Goal: Task Accomplishment & Management: Manage account settings

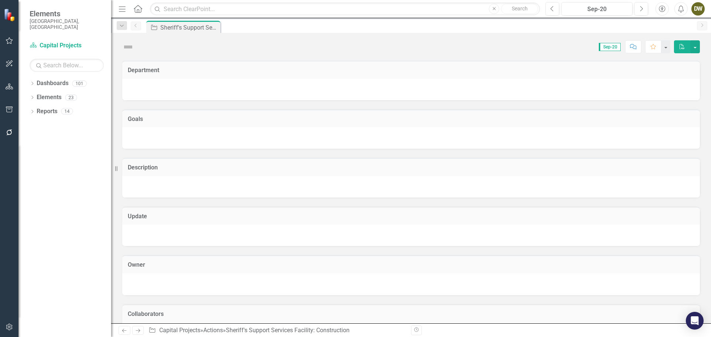
checkbox input "true"
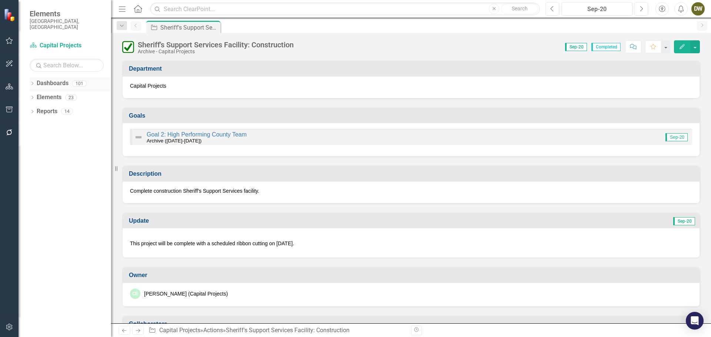
click at [34, 82] on icon "Dropdown" at bounding box center [32, 84] width 5 height 4
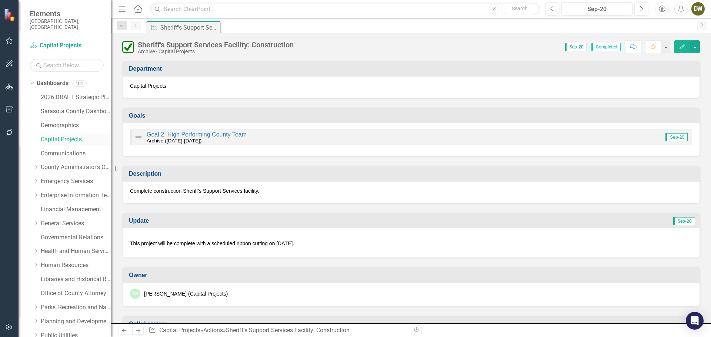
click at [56, 136] on link "Capital Projects" at bounding box center [76, 140] width 70 height 9
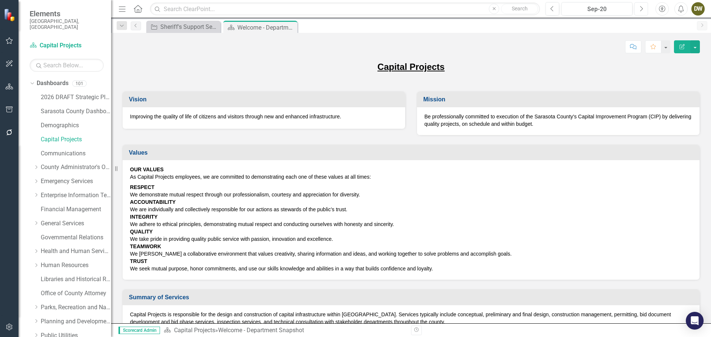
click at [642, 8] on icon "button" at bounding box center [641, 8] width 3 height 5
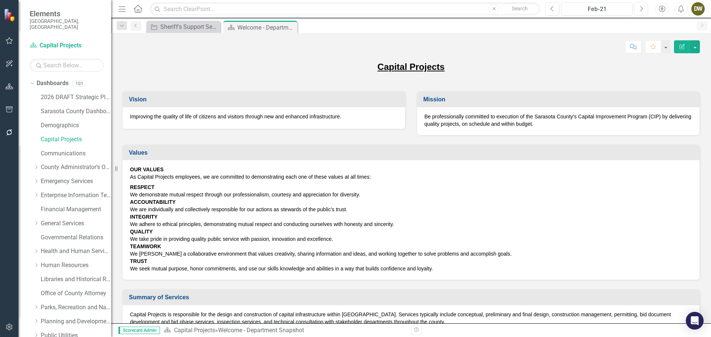
click at [641, 8] on icon "Next" at bounding box center [641, 9] width 4 height 7
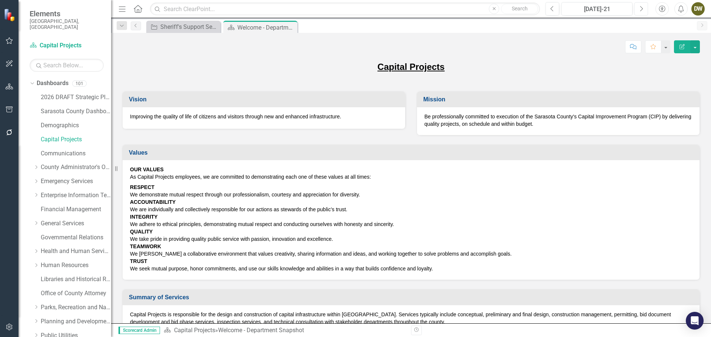
click at [641, 8] on icon "Next" at bounding box center [641, 9] width 4 height 7
click at [640, 8] on icon "Next" at bounding box center [641, 9] width 4 height 7
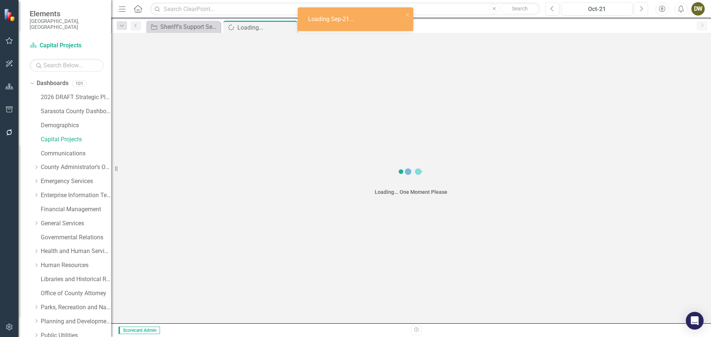
click at [640, 8] on icon "Next" at bounding box center [641, 9] width 4 height 7
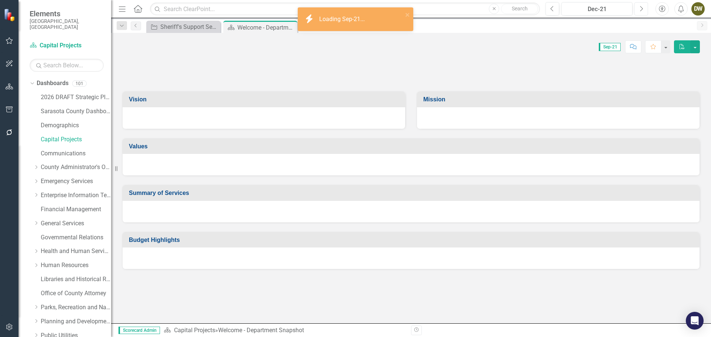
click at [640, 8] on icon "Next" at bounding box center [641, 9] width 4 height 7
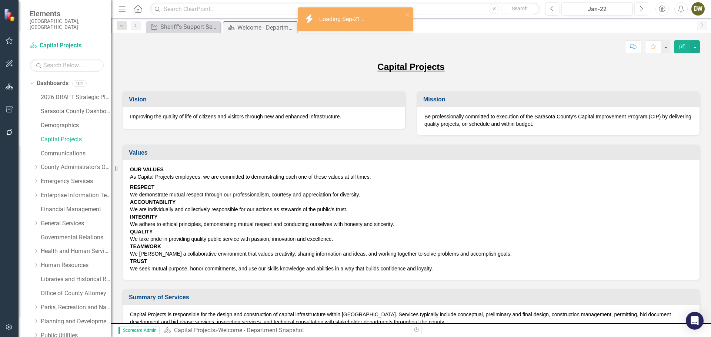
click at [640, 8] on icon "Next" at bounding box center [641, 9] width 4 height 7
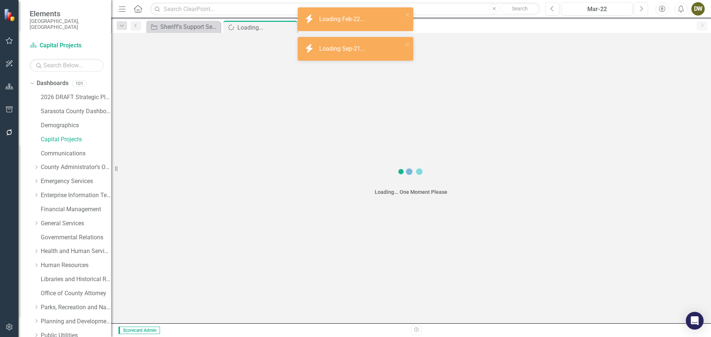
click at [640, 8] on icon "Next" at bounding box center [641, 9] width 4 height 7
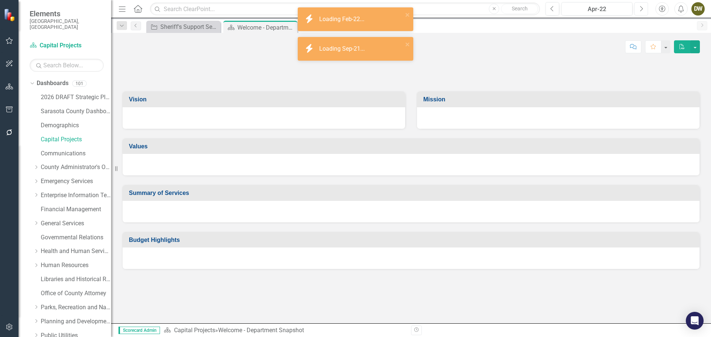
click at [640, 8] on icon "Next" at bounding box center [641, 9] width 4 height 7
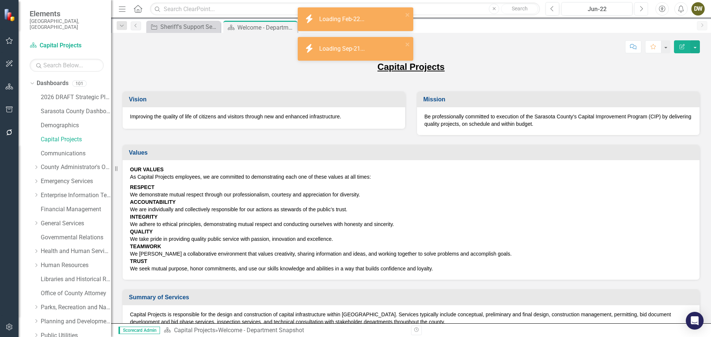
click at [640, 8] on icon "Next" at bounding box center [641, 9] width 4 height 7
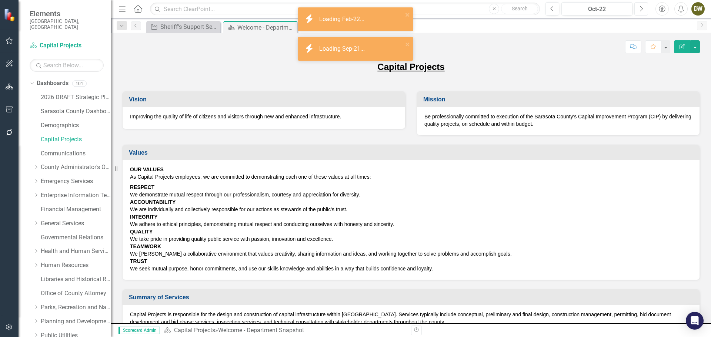
click at [640, 8] on icon "Next" at bounding box center [641, 9] width 4 height 7
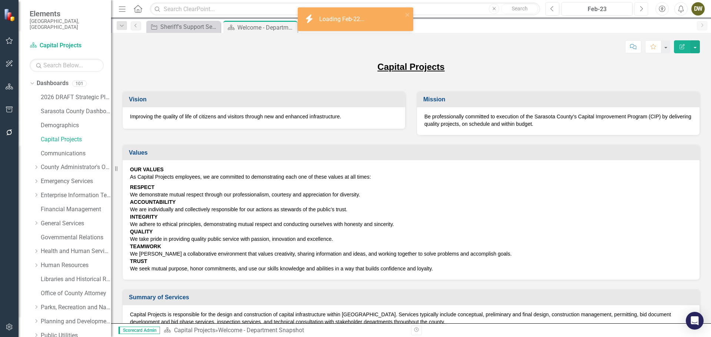
click at [640, 8] on icon "Next" at bounding box center [641, 9] width 4 height 7
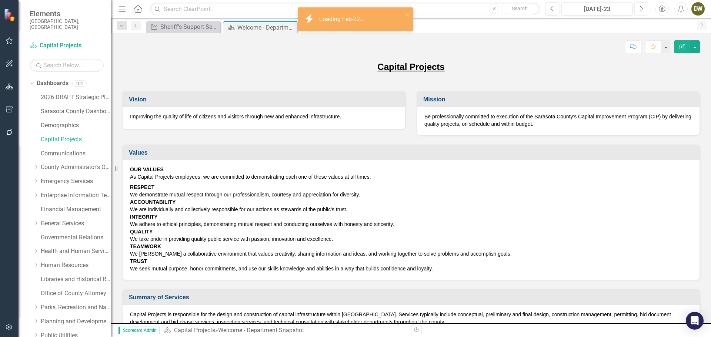
click at [640, 8] on icon "Next" at bounding box center [641, 9] width 4 height 7
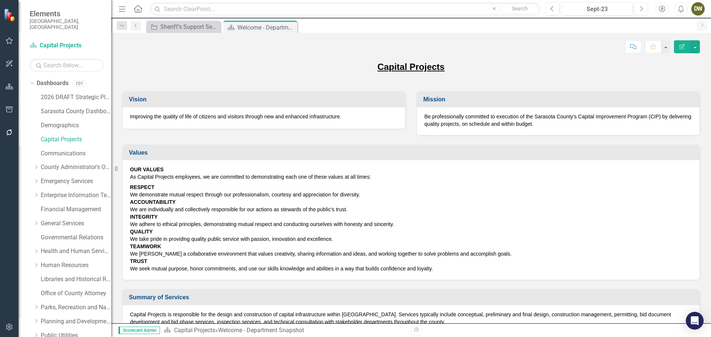
click at [640, 8] on icon "Next" at bounding box center [641, 9] width 4 height 7
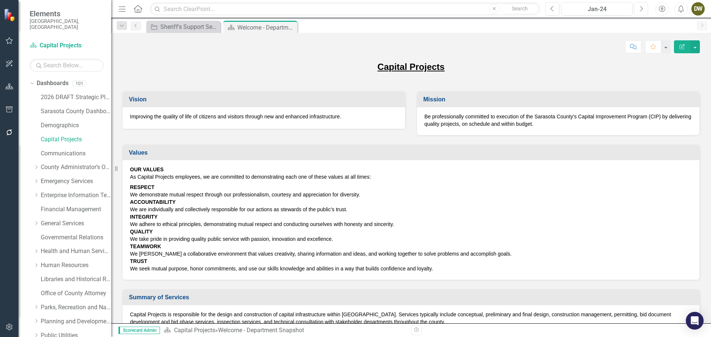
click at [640, 8] on icon "Next" at bounding box center [641, 9] width 4 height 7
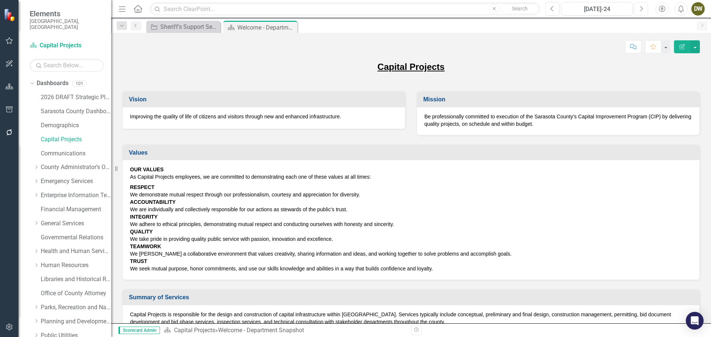
click at [640, 8] on icon "Next" at bounding box center [641, 9] width 4 height 7
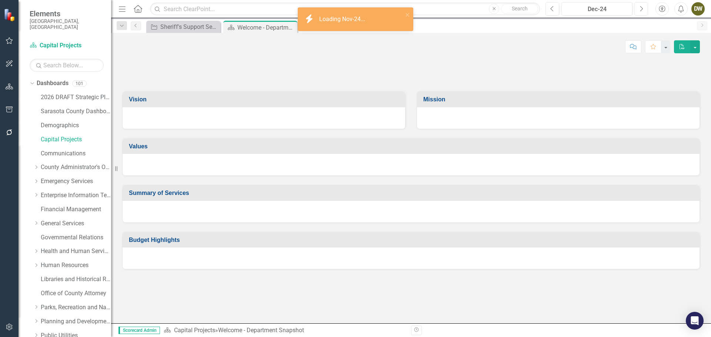
click at [640, 8] on icon "Next" at bounding box center [641, 9] width 4 height 7
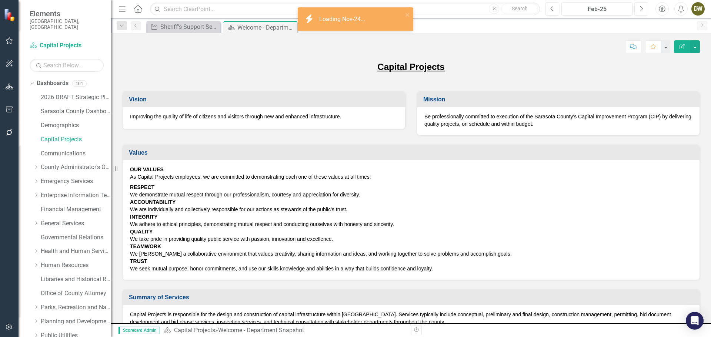
click at [640, 8] on icon "Next" at bounding box center [641, 9] width 4 height 7
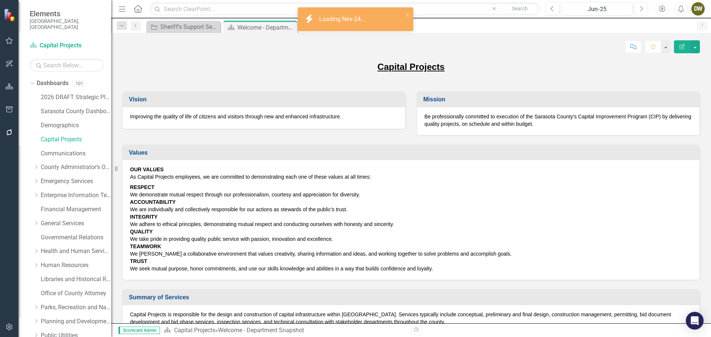
click at [640, 8] on icon "Next" at bounding box center [641, 9] width 4 height 7
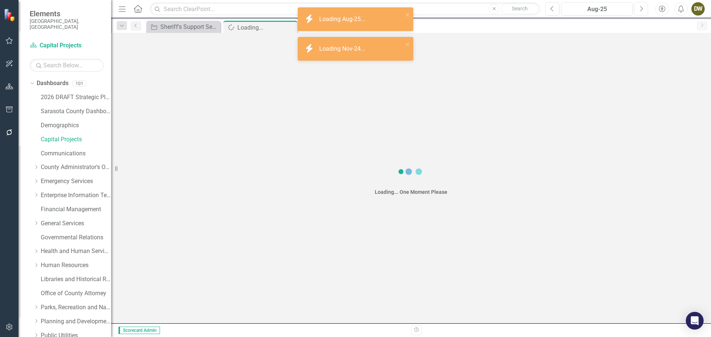
click at [640, 8] on icon "Next" at bounding box center [641, 9] width 4 height 7
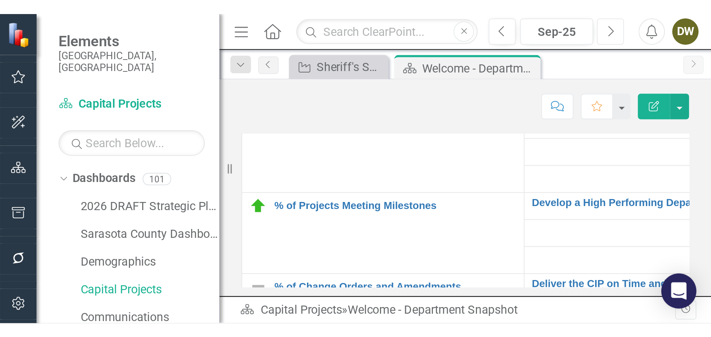
scroll to position [1092, 0]
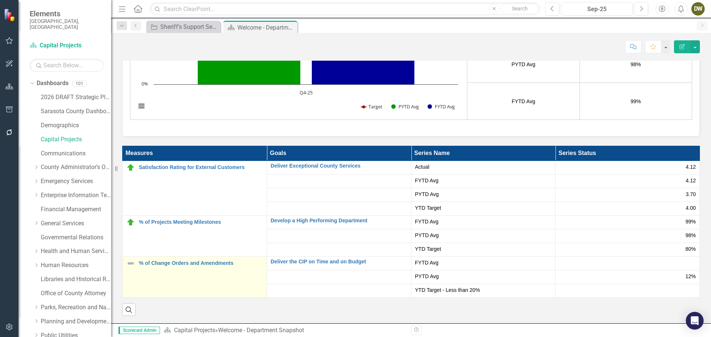
click at [204, 267] on div "% of Change Orders and Amendments" at bounding box center [194, 263] width 137 height 9
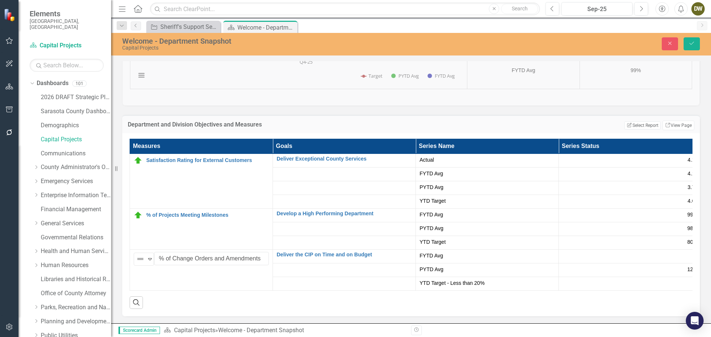
scroll to position [1129, 0]
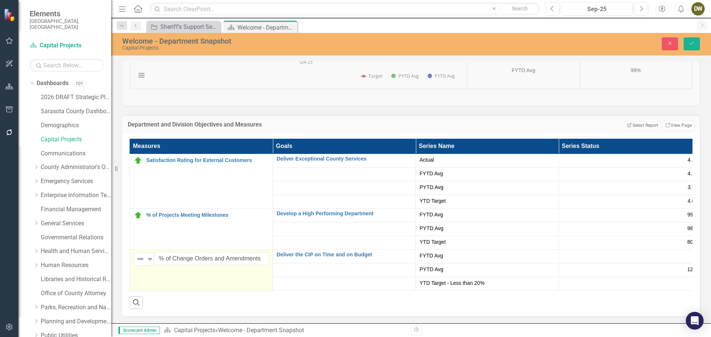
click at [191, 275] on td "Not Defined Expand % of Change Orders and Amendments Edit Edit Measure Link Ope…" at bounding box center [201, 270] width 143 height 41
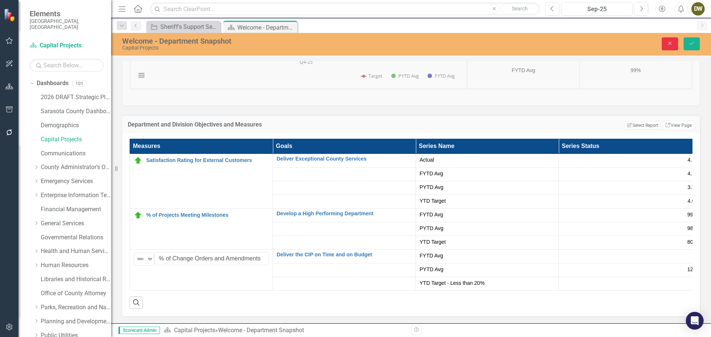
click at [672, 44] on icon "Close" at bounding box center [670, 43] width 7 height 5
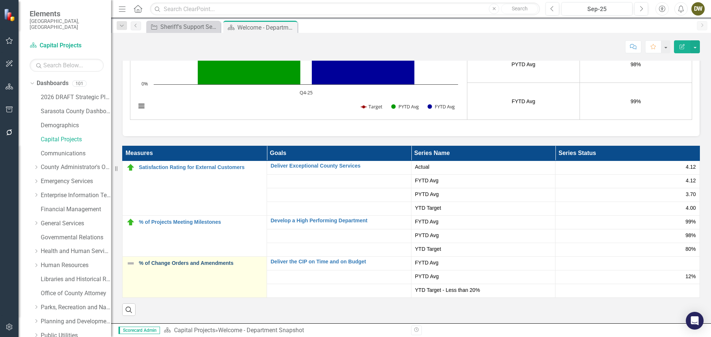
click at [197, 263] on link "% of Change Orders and Amendments" at bounding box center [201, 264] width 124 height 6
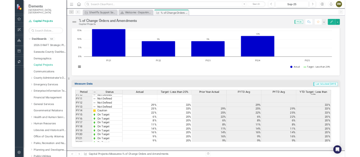
scroll to position [93, 0]
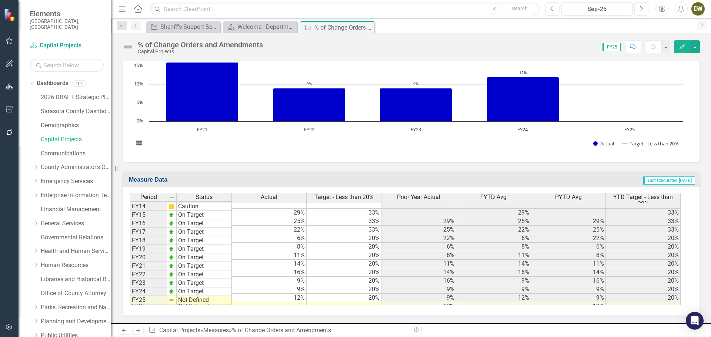
click at [301, 295] on td "12%" at bounding box center [269, 298] width 75 height 9
click at [300, 286] on td "9%" at bounding box center [269, 290] width 75 height 9
click at [298, 294] on td "12%" at bounding box center [269, 298] width 75 height 9
click at [298, 303] on td at bounding box center [269, 307] width 75 height 9
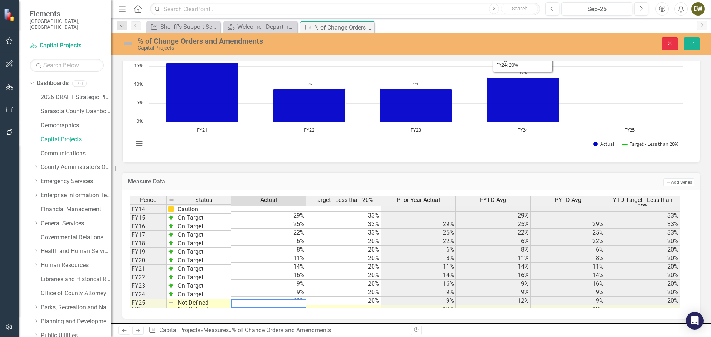
click at [668, 43] on icon "Close" at bounding box center [670, 43] width 7 height 5
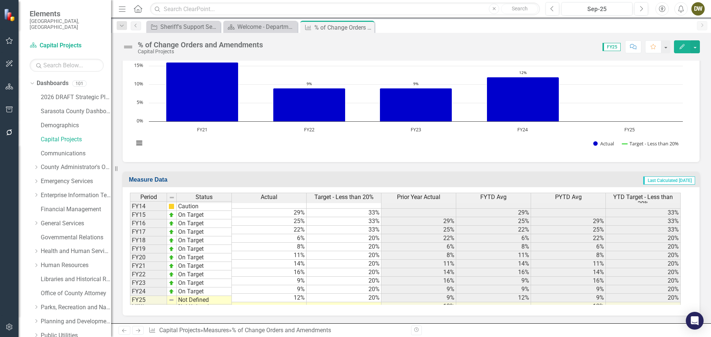
click at [215, 301] on td "Not Defined" at bounding box center [204, 300] width 55 height 9
type textarea "Not Defined"
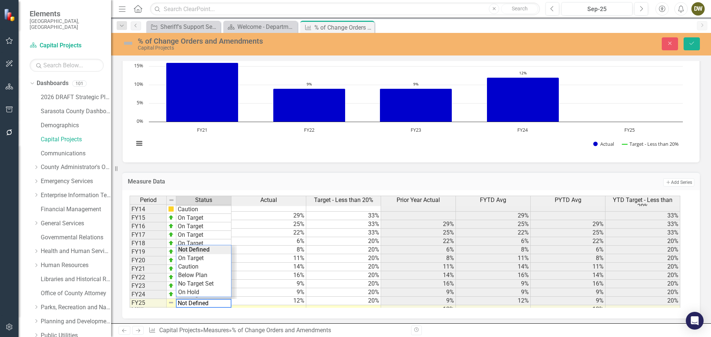
click at [272, 306] on td at bounding box center [268, 310] width 75 height 9
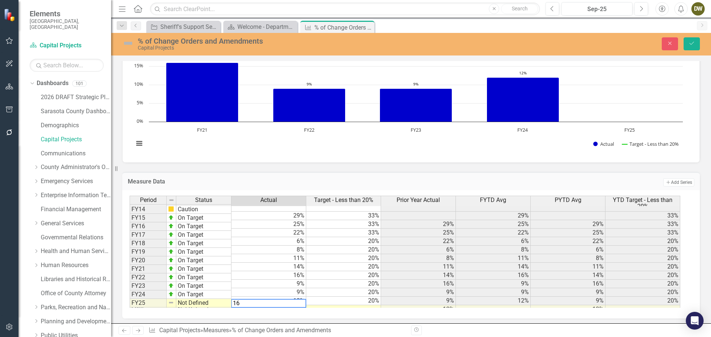
type textarea "16"
click at [346, 306] on td at bounding box center [343, 310] width 75 height 9
type textarea "20"
click at [226, 305] on td "Not Defined" at bounding box center [203, 303] width 55 height 9
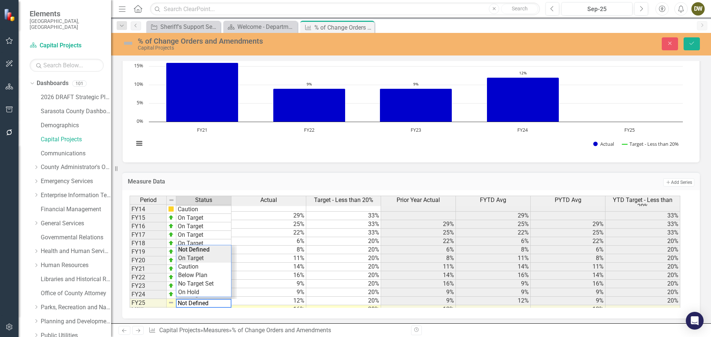
type textarea "On Target"
click at [200, 261] on div "Period Status Actual Target - Less than 20% Prior Year Actual FYTD Avg PYTD Avg…" at bounding box center [408, 252] width 557 height 112
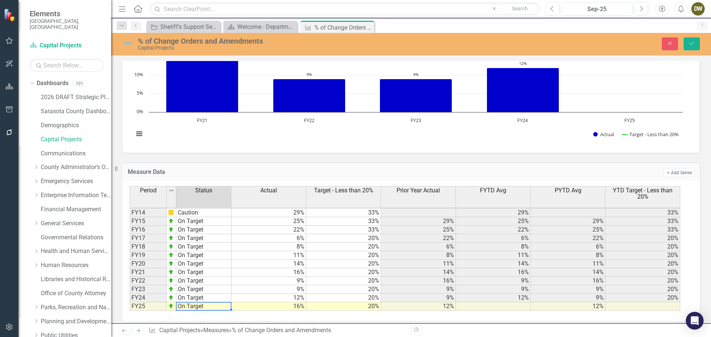
scroll to position [306, 0]
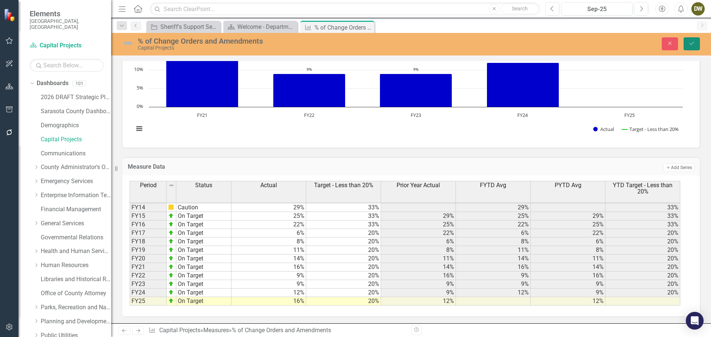
drag, startPoint x: 692, startPoint y: 41, endPoint x: 694, endPoint y: 45, distance: 3.8
click at [692, 41] on icon "Save" at bounding box center [691, 43] width 7 height 5
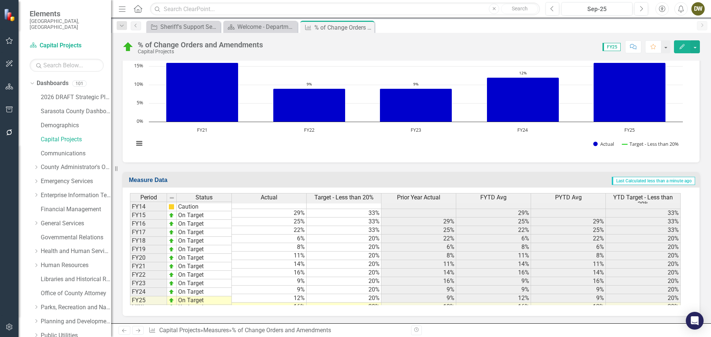
scroll to position [291, 0]
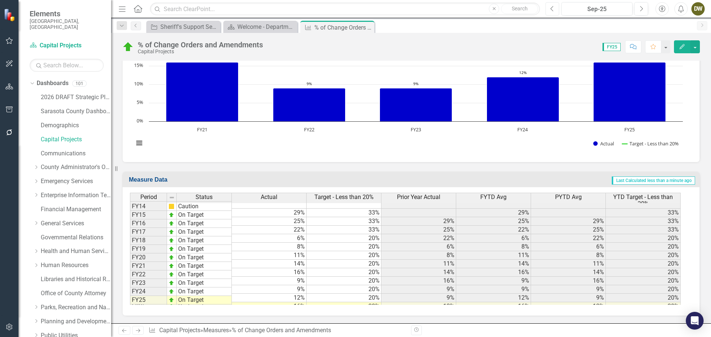
click at [554, 10] on icon "Previous" at bounding box center [552, 9] width 4 height 7
click at [555, 10] on button "Previous" at bounding box center [552, 8] width 14 height 13
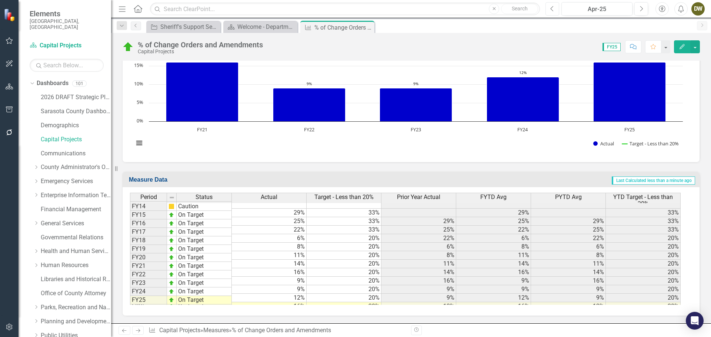
click at [555, 10] on button "Previous" at bounding box center [552, 8] width 14 height 13
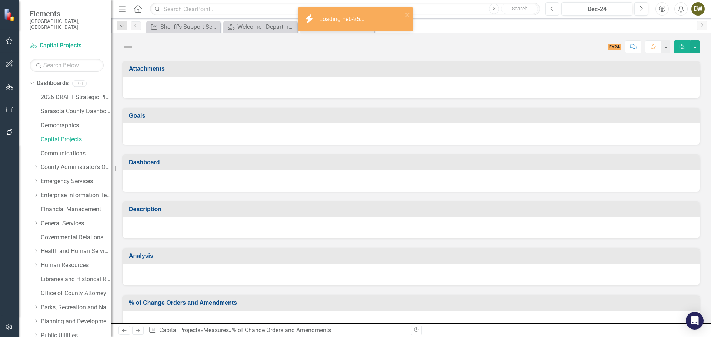
click at [555, 10] on button "Previous" at bounding box center [552, 8] width 14 height 13
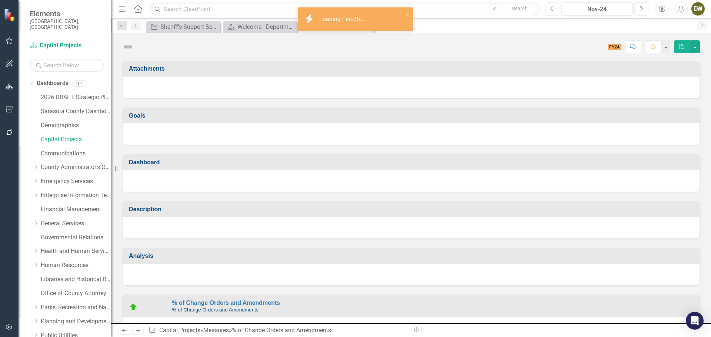
click at [555, 10] on button "Previous" at bounding box center [552, 8] width 14 height 13
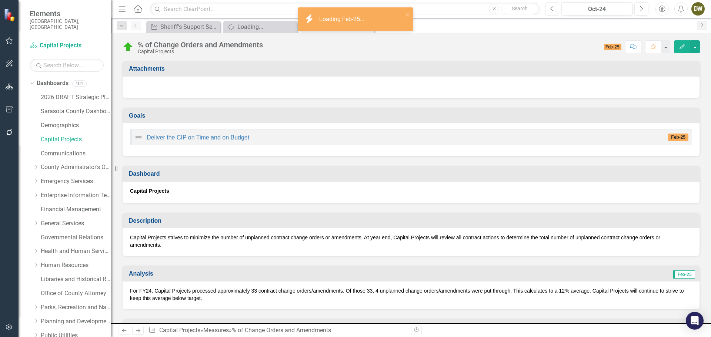
click at [555, 10] on button "Previous" at bounding box center [552, 8] width 14 height 13
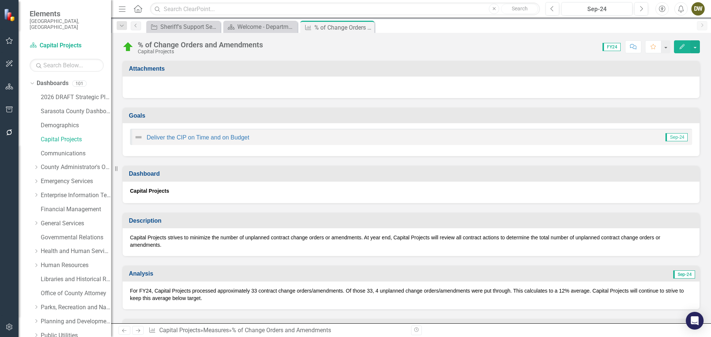
click at [157, 295] on p "For FY24, Capital Projects processed approximately 33 contract change orders/am…" at bounding box center [411, 294] width 562 height 15
click at [157, 294] on p "For FY24, Capital Projects processed approximately 33 contract change orders/am…" at bounding box center [411, 294] width 562 height 15
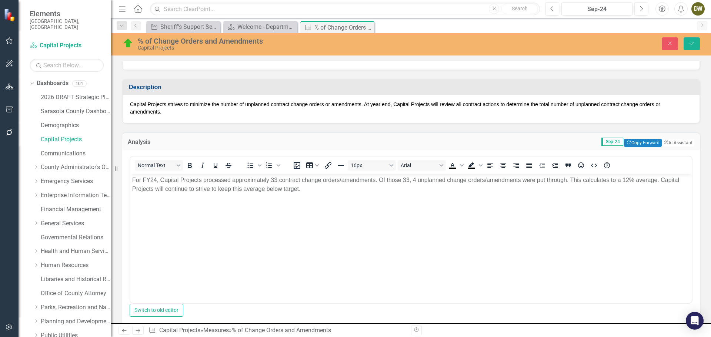
scroll to position [111, 0]
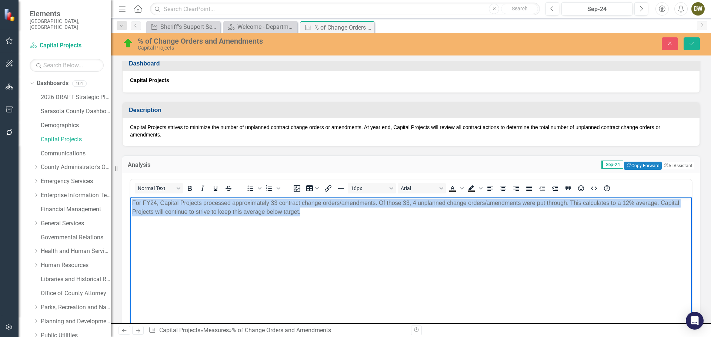
drag, startPoint x: 304, startPoint y: 211, endPoint x: 131, endPoint y: 204, distance: 172.3
click at [131, 204] on body "For FY24, Capital Projects processed approximately 33 contract change orders/am…" at bounding box center [410, 252] width 561 height 111
copy p "For FY24, Capital Projects processed approximately 33 contract change orders/am…"
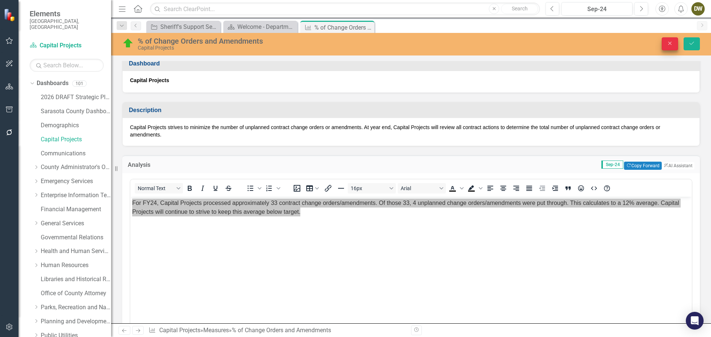
click at [669, 40] on button "Close" at bounding box center [670, 43] width 16 height 13
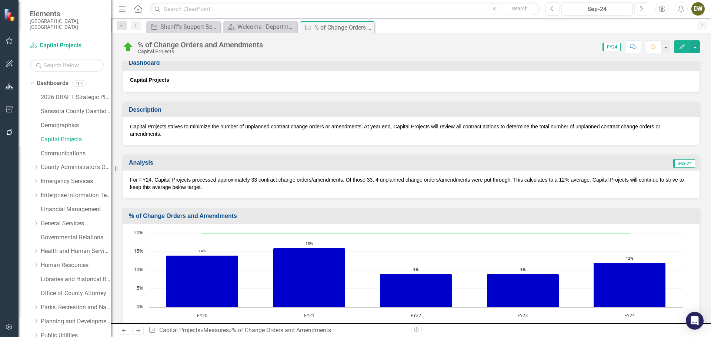
click at [642, 10] on icon "Next" at bounding box center [641, 9] width 4 height 7
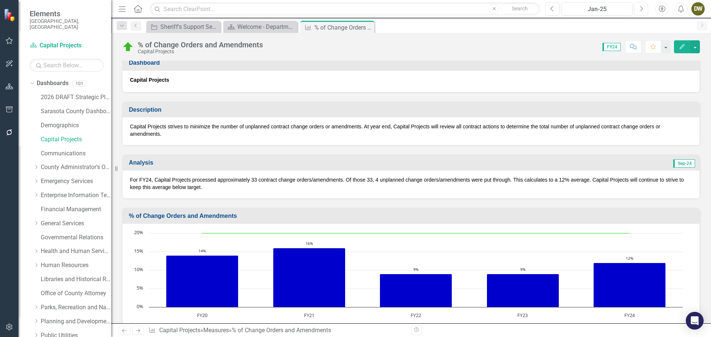
click at [642, 10] on icon "Next" at bounding box center [641, 9] width 4 height 7
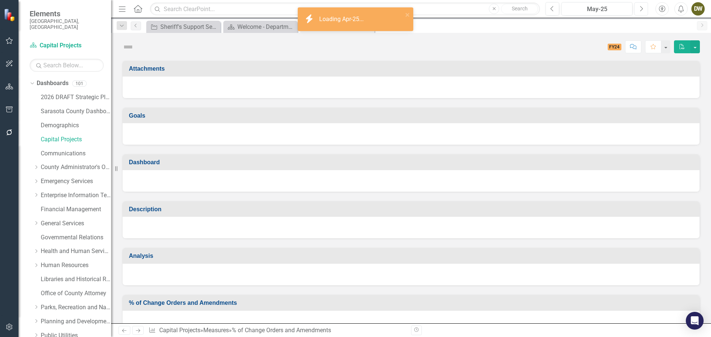
click at [642, 10] on icon "Next" at bounding box center [641, 9] width 4 height 7
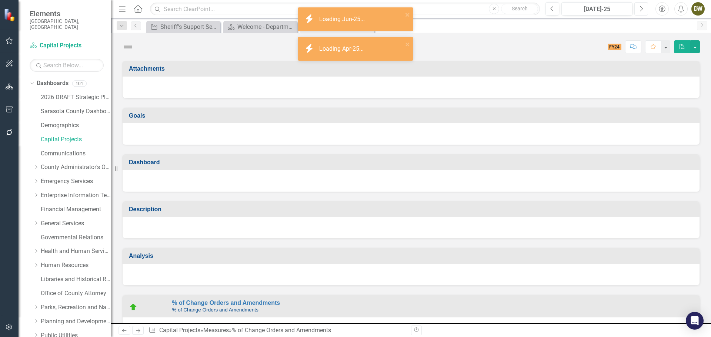
click at [642, 10] on icon "Next" at bounding box center [641, 9] width 4 height 7
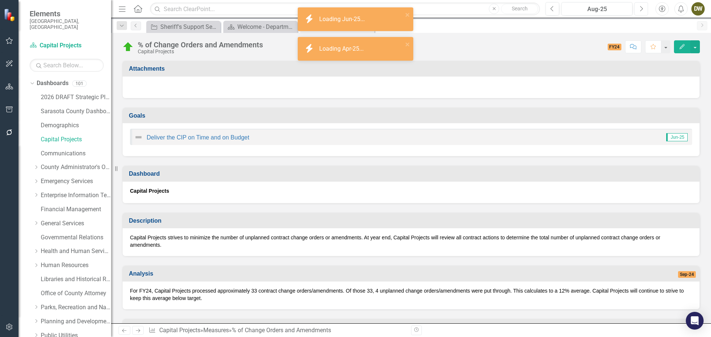
click at [642, 10] on icon "Next" at bounding box center [641, 9] width 4 height 7
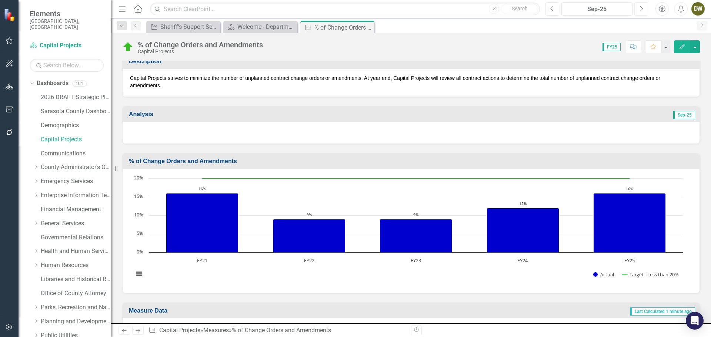
scroll to position [154, 0]
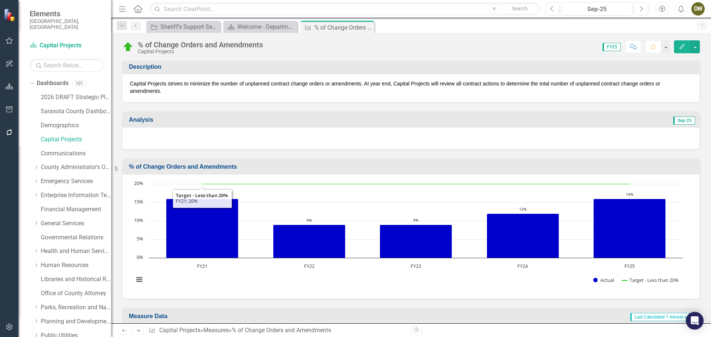
click at [153, 136] on div at bounding box center [411, 138] width 577 height 21
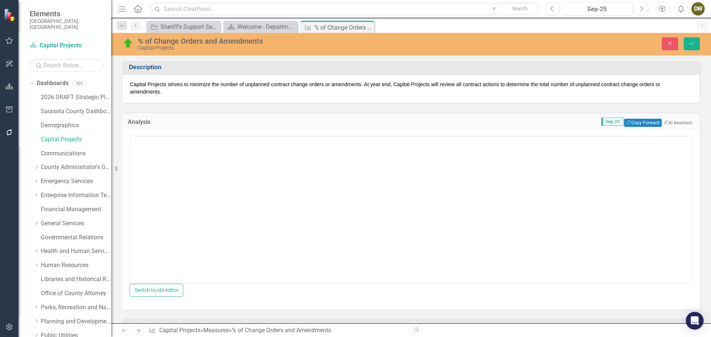
scroll to position [0, 0]
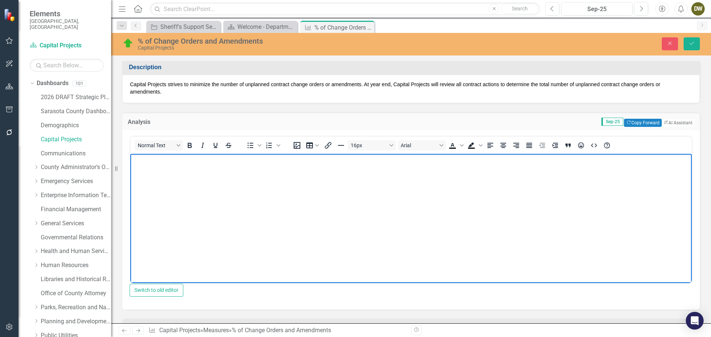
paste body "Rich Text Area. Press ALT-0 for help."
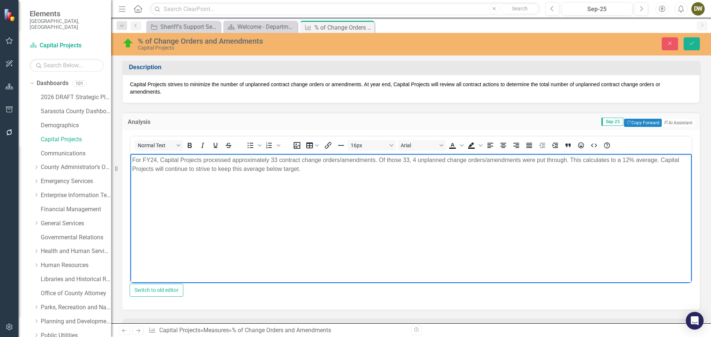
click at [156, 158] on p "For FY24, Capital Projects processed approximately 33 contract change orders/am…" at bounding box center [411, 165] width 558 height 18
drag, startPoint x: 271, startPoint y: 160, endPoint x: 277, endPoint y: 159, distance: 6.0
click at [277, 159] on p "For FY25, Capital Projects processed approximately 33 contract change orders/am…" at bounding box center [411, 165] width 558 height 18
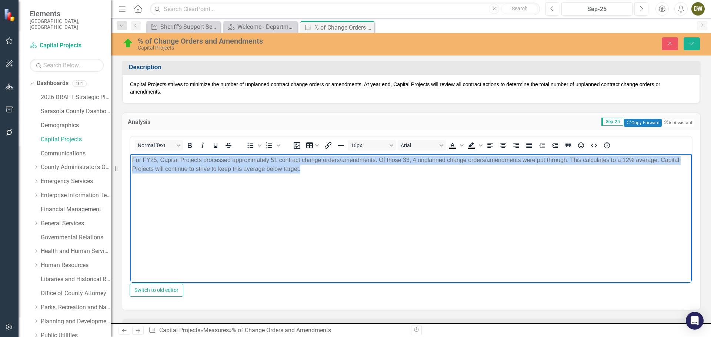
drag, startPoint x: 306, startPoint y: 170, endPoint x: 129, endPoint y: 160, distance: 176.9
click at [130, 160] on html "For FY25, Capital Projects processed approximately 51 contract change orders/am…" at bounding box center [410, 209] width 561 height 111
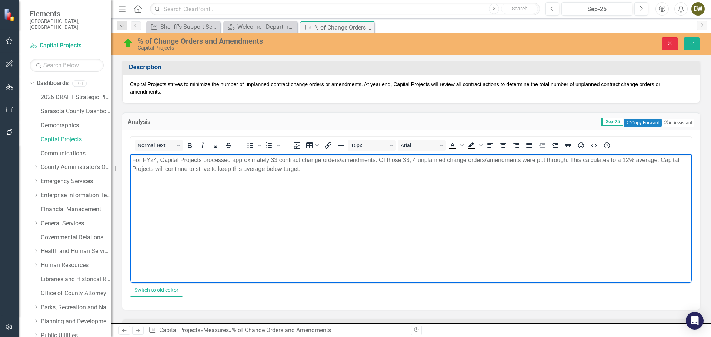
click at [667, 43] on button "Close" at bounding box center [670, 43] width 16 height 13
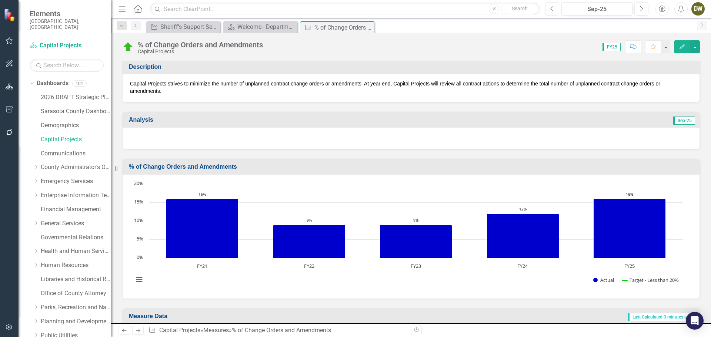
click at [553, 9] on icon "Previous" at bounding box center [552, 9] width 4 height 7
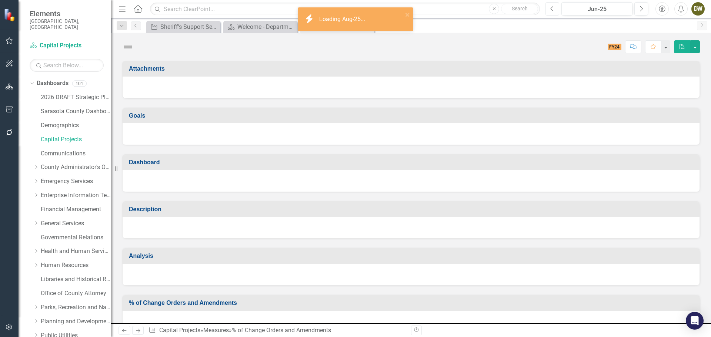
click at [553, 9] on icon "Previous" at bounding box center [552, 9] width 4 height 7
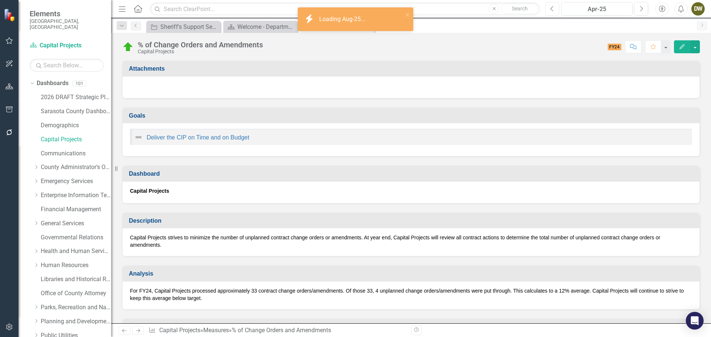
click at [553, 9] on icon "Previous" at bounding box center [552, 9] width 4 height 7
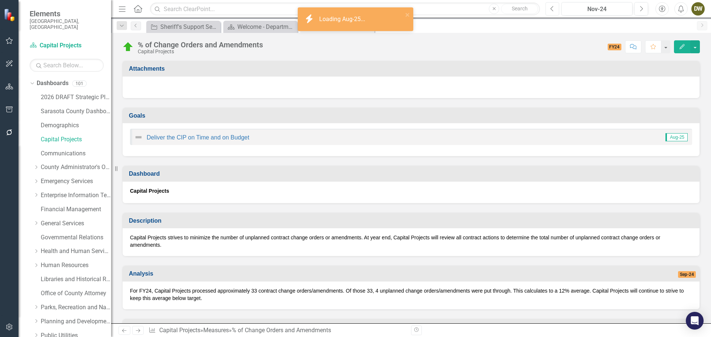
click at [553, 9] on icon "Previous" at bounding box center [552, 9] width 4 height 7
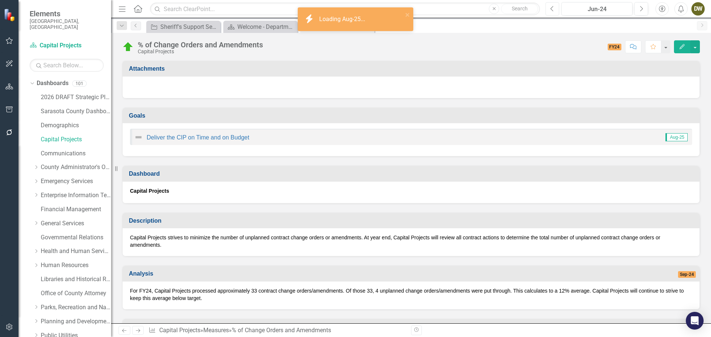
click at [553, 9] on icon "Previous" at bounding box center [552, 9] width 4 height 7
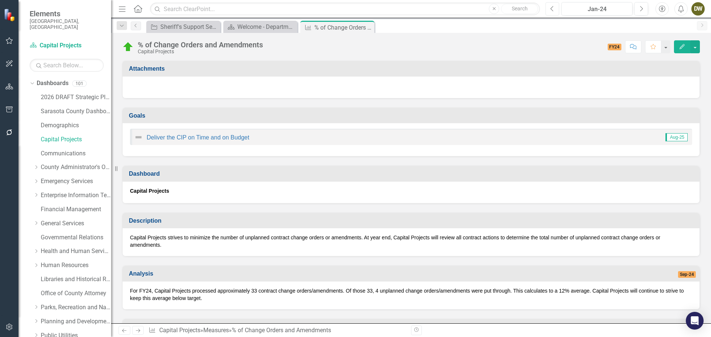
click at [553, 9] on icon "Previous" at bounding box center [552, 9] width 4 height 7
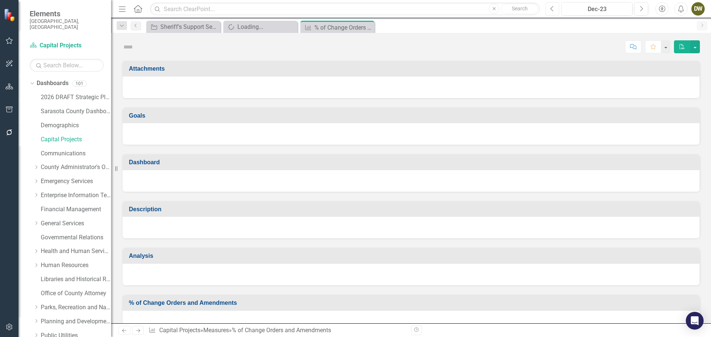
click at [553, 9] on icon "Previous" at bounding box center [552, 9] width 4 height 7
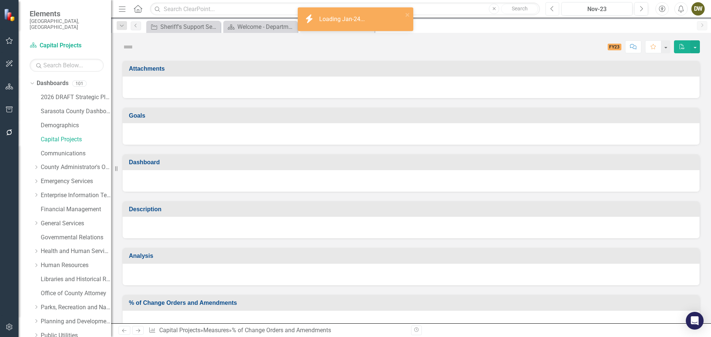
click at [553, 9] on icon "Previous" at bounding box center [552, 9] width 4 height 7
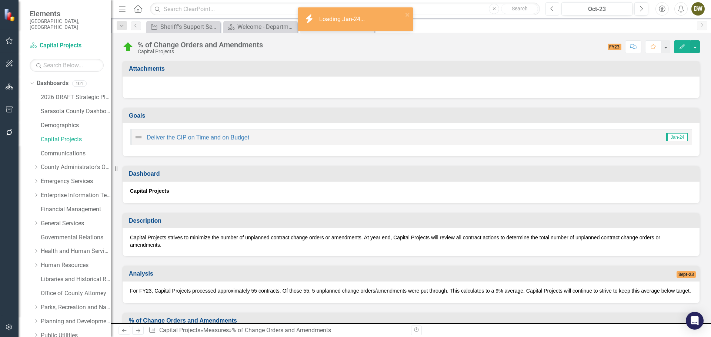
click at [553, 9] on icon "Previous" at bounding box center [552, 9] width 4 height 7
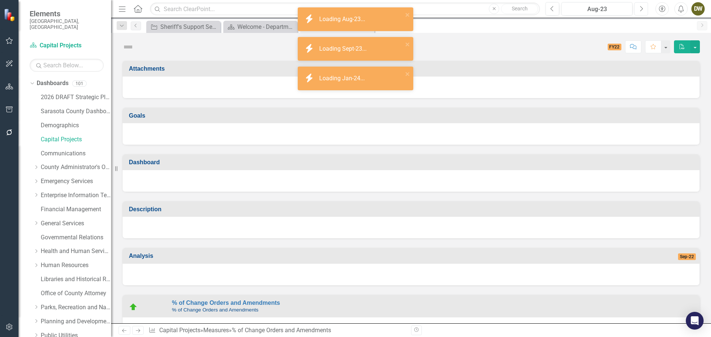
click at [637, 11] on button "Next" at bounding box center [641, 8] width 14 height 13
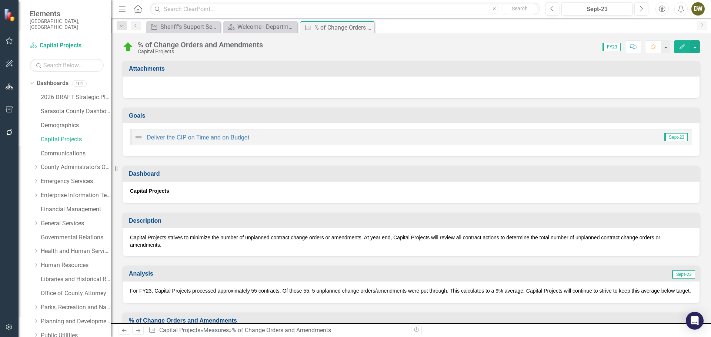
click at [138, 294] on p "For FY23, Capital Projects processed approximately 55 contracts. Of those 55, 5…" at bounding box center [411, 290] width 562 height 7
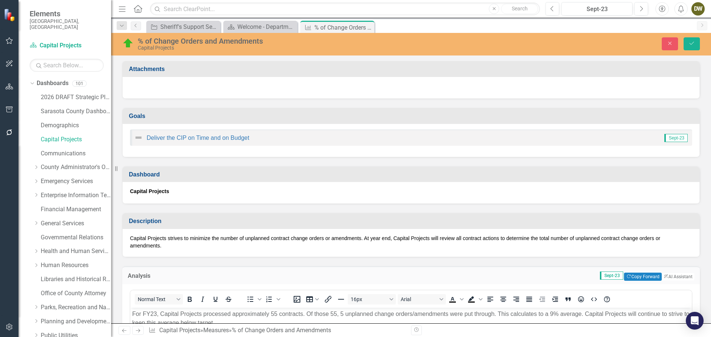
click at [162, 246] on p "Capital Projects strives to minimize the number of unplanned contract change or…" at bounding box center [411, 242] width 562 height 15
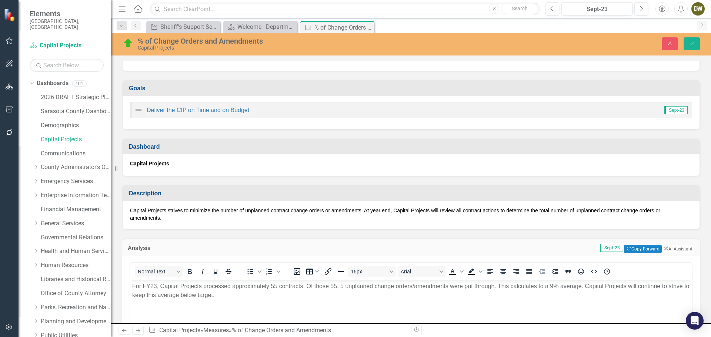
scroll to position [74, 0]
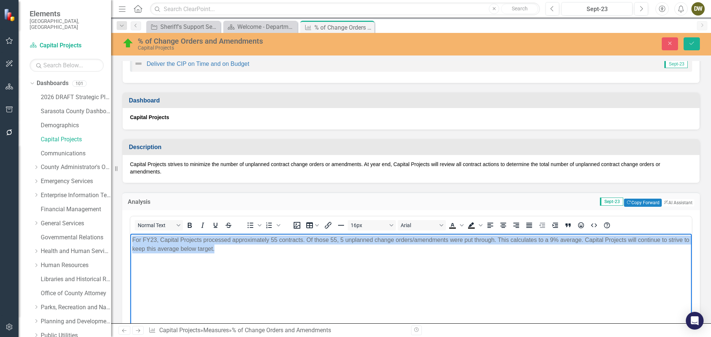
drag, startPoint x: 223, startPoint y: 251, endPoint x: 256, endPoint y: 477, distance: 227.9
click at [130, 241] on html "For FY23, Capital Projects processed approximately 55 contracts. Of those 55, 5…" at bounding box center [410, 289] width 561 height 111
copy p "For FY23, Capital Projects processed approximately 55 contracts. Of those 55, 5…"
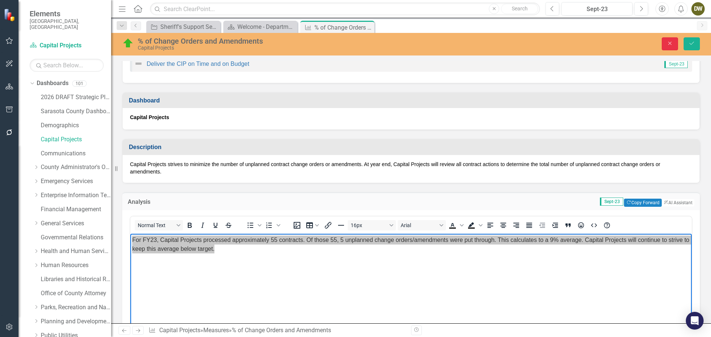
click at [667, 40] on button "Close" at bounding box center [670, 43] width 16 height 13
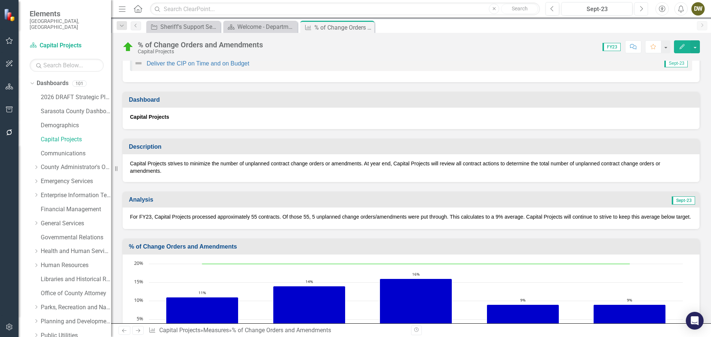
click at [640, 9] on icon "Next" at bounding box center [641, 9] width 4 height 7
click at [639, 8] on icon "Next" at bounding box center [641, 9] width 4 height 7
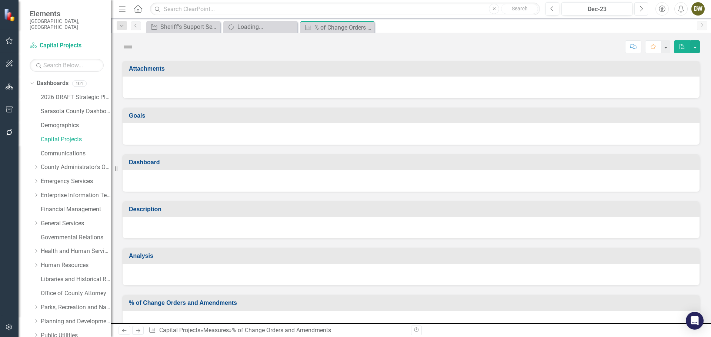
click at [638, 8] on button "Next" at bounding box center [641, 8] width 14 height 13
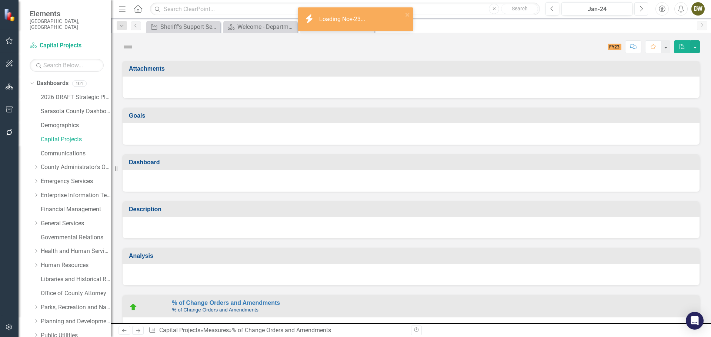
click at [638, 8] on button "Next" at bounding box center [641, 8] width 14 height 13
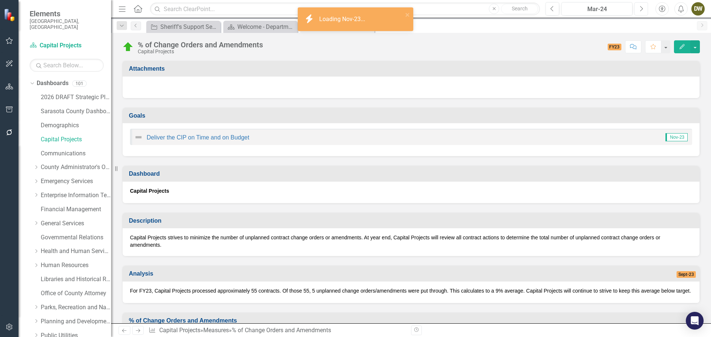
click at [638, 8] on button "Next" at bounding box center [641, 8] width 14 height 13
click at [637, 8] on button "Next" at bounding box center [641, 8] width 14 height 13
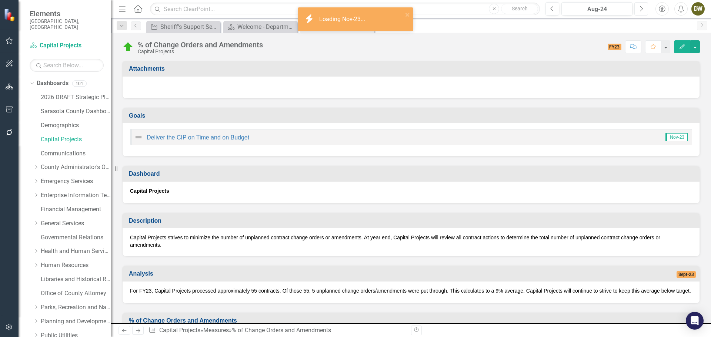
click at [637, 8] on button "Next" at bounding box center [641, 8] width 14 height 13
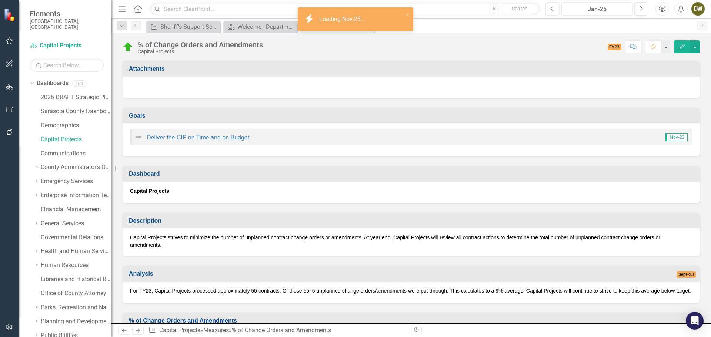
click at [637, 8] on button "Next" at bounding box center [641, 8] width 14 height 13
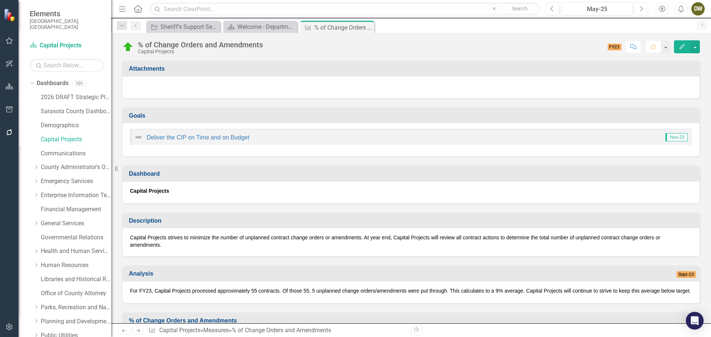
click at [637, 8] on button "Next" at bounding box center [641, 8] width 14 height 13
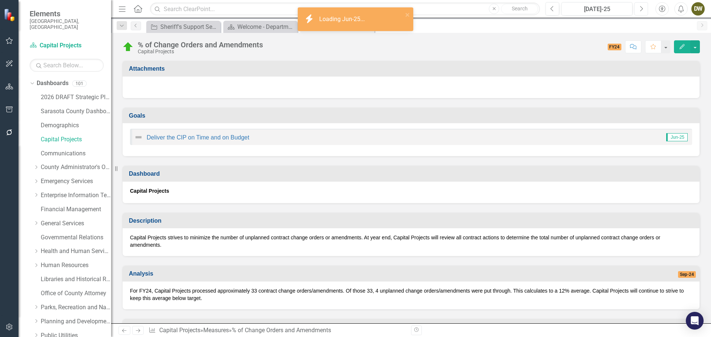
click at [637, 8] on button "Next" at bounding box center [641, 8] width 14 height 13
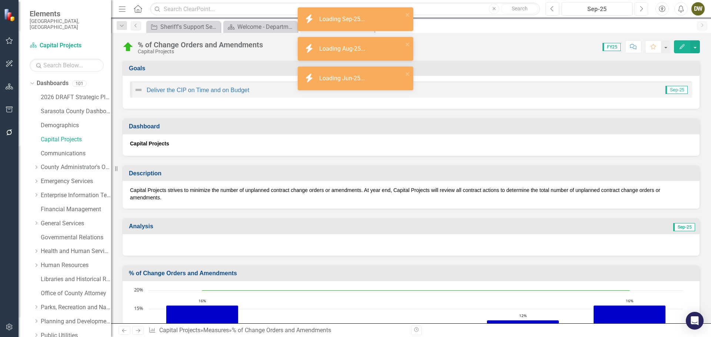
scroll to position [74, 0]
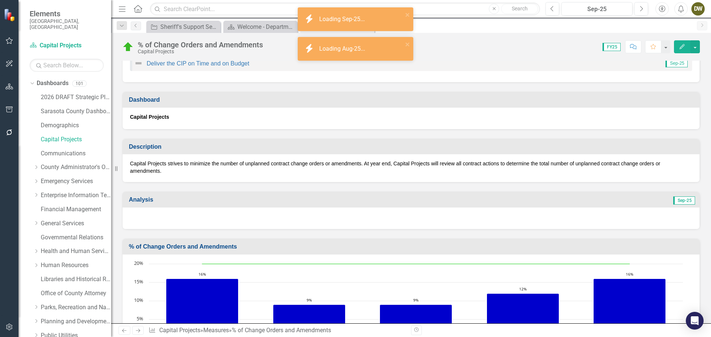
click at [146, 217] on div at bounding box center [411, 218] width 577 height 21
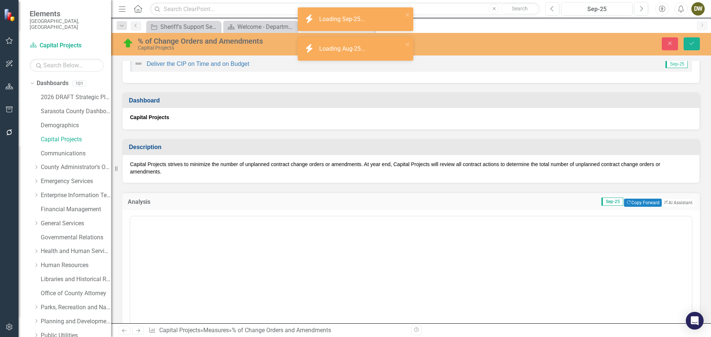
scroll to position [0, 0]
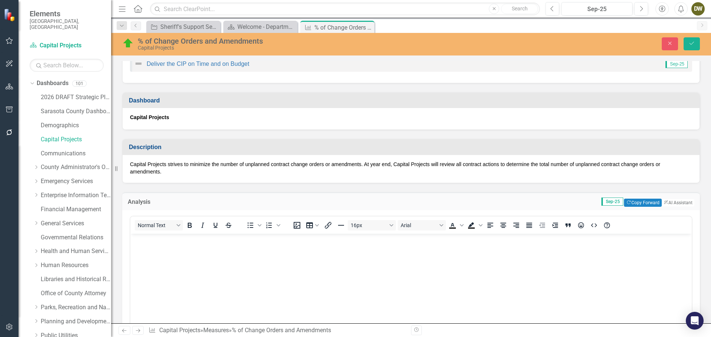
click at [160, 247] on body "Rich Text Area. Press ALT-0 for help." at bounding box center [410, 289] width 561 height 111
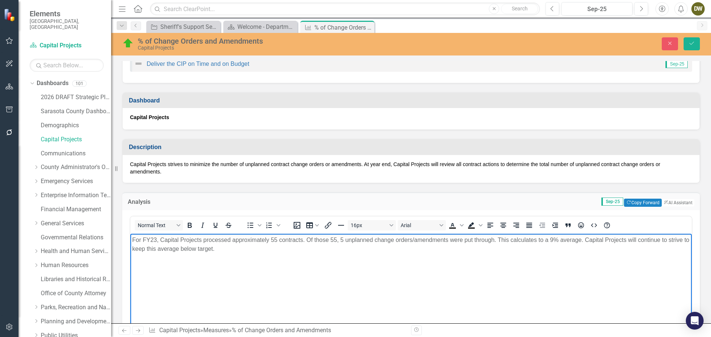
click at [156, 239] on p "For FY23, Capital Projects processed approximately 55 contracts. Of those 55, 5…" at bounding box center [411, 245] width 558 height 18
click at [276, 241] on p "For FY25, Capital Projects processed approximately 55 contracts. Of those 55, 5…" at bounding box center [411, 245] width 558 height 18
click at [342, 240] on p "For FY25, Capital Projects processed approximately 51 contracts. Of those 55, 5…" at bounding box center [411, 245] width 558 height 18
click at [553, 240] on p "For FY25, Capital Projects processed approximately 51 contracts. Of those 55, 8…" at bounding box center [411, 245] width 558 height 18
click at [692, 44] on icon "Save" at bounding box center [691, 43] width 7 height 5
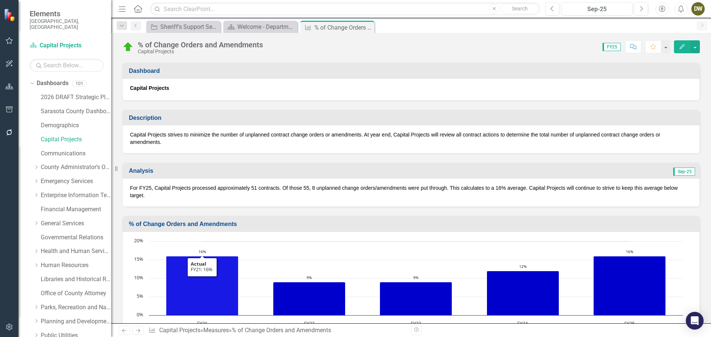
scroll to position [111, 0]
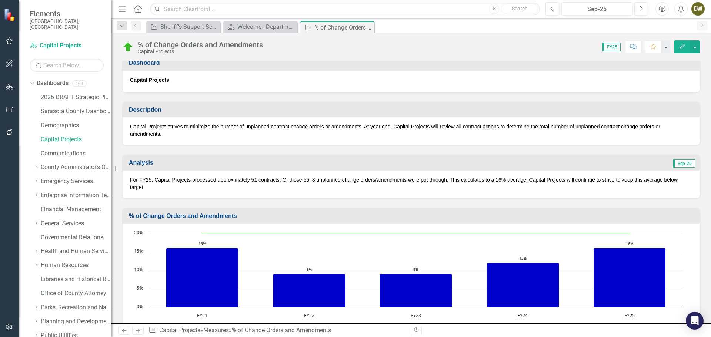
click at [303, 182] on p "For FY25, Capital Projects processed approximately 51 contracts. Of those 55, 8…" at bounding box center [411, 183] width 562 height 15
click at [309, 181] on p "For FY25, Capital Projects processed approximately 51 contracts. Of those 55, 8…" at bounding box center [411, 183] width 562 height 15
click at [307, 180] on p "For FY25, Capital Projects processed approximately 51 contracts. Of those 55, 8…" at bounding box center [411, 183] width 562 height 15
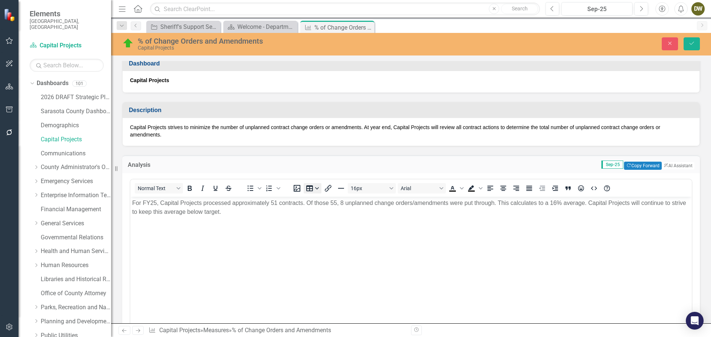
scroll to position [0, 0]
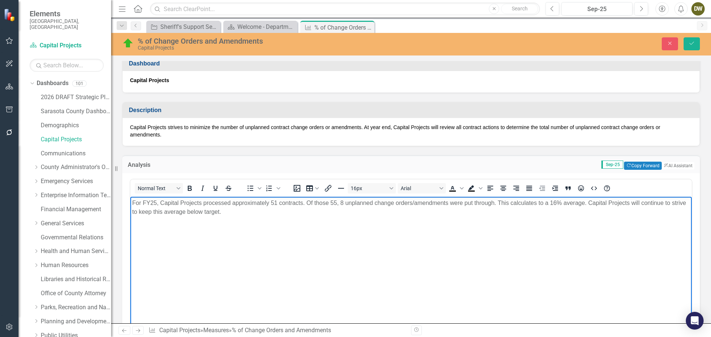
click at [337, 201] on p "For FY25, Capital Projects processed approximately 51 contracts. Of those 55, 8…" at bounding box center [411, 208] width 558 height 18
click at [688, 41] on button "Save" at bounding box center [692, 43] width 16 height 13
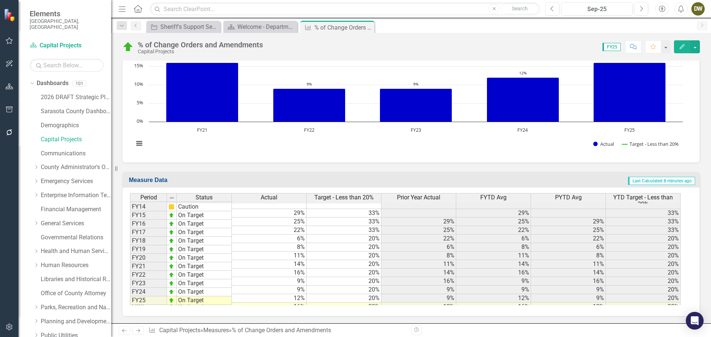
scroll to position [297, 0]
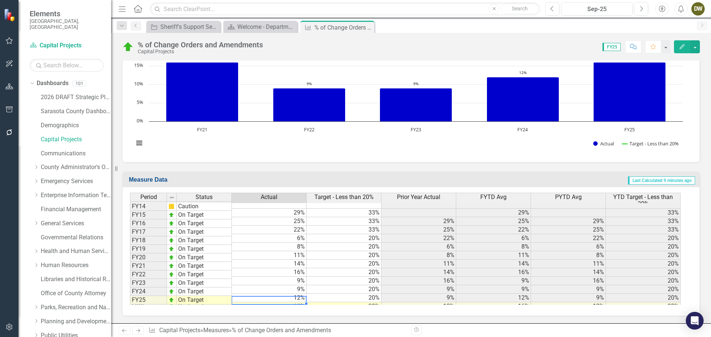
click at [288, 303] on td "16%" at bounding box center [269, 307] width 75 height 9
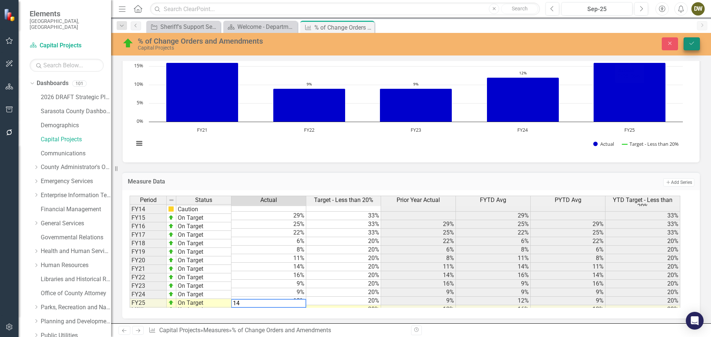
type textarea "14"
click at [693, 42] on icon "Save" at bounding box center [691, 43] width 7 height 5
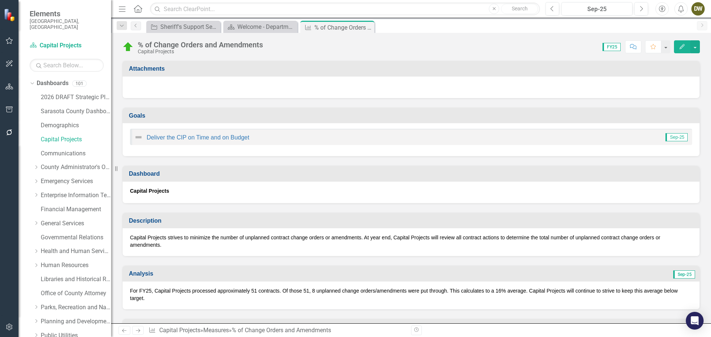
click at [314, 291] on p "For FY25, Capital Projects processed approximately 51 contracts. Of those 51, 8…" at bounding box center [411, 294] width 562 height 15
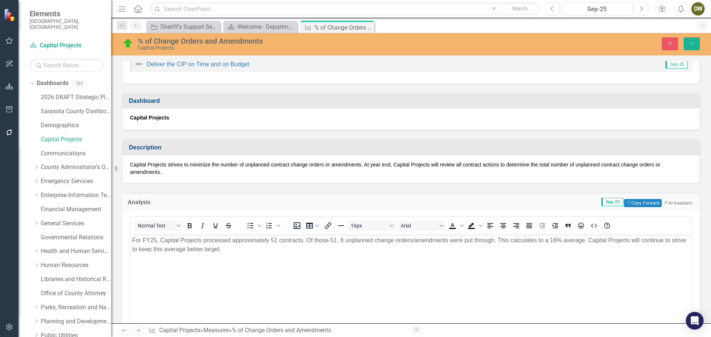
scroll to position [74, 0]
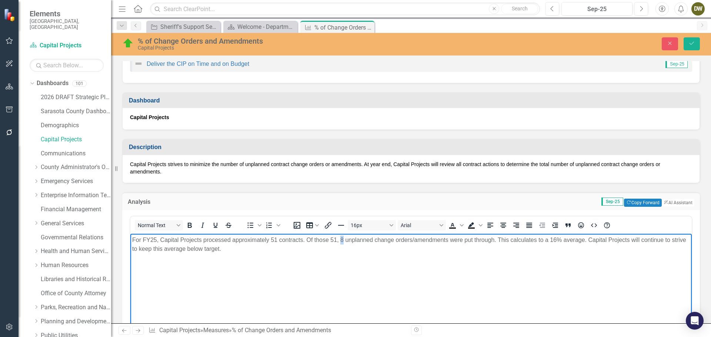
click at [343, 241] on p "For FY25, Capital Projects processed approximately 51 contracts. Of those 51, 8…" at bounding box center [411, 245] width 558 height 18
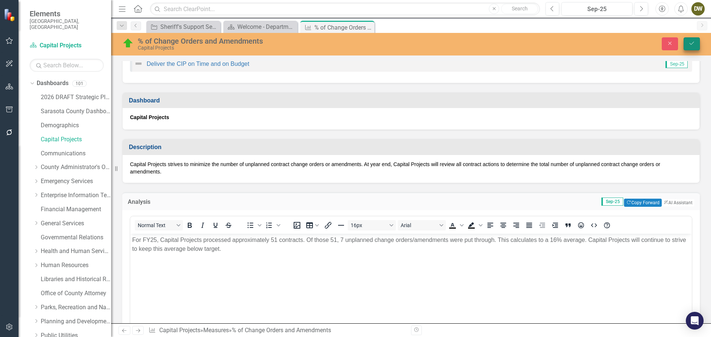
click at [691, 42] on icon "Save" at bounding box center [691, 43] width 7 height 5
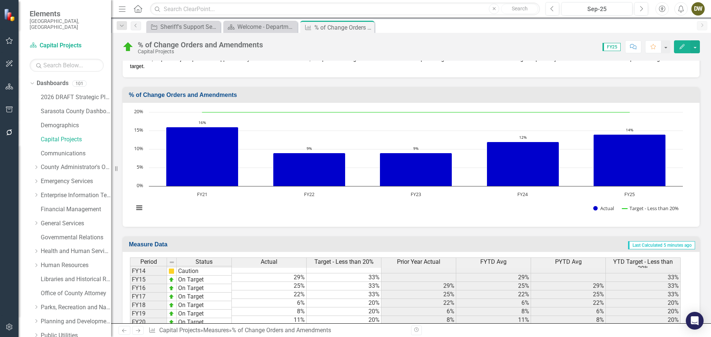
scroll to position [297, 0]
